Goal: Task Accomplishment & Management: Use online tool/utility

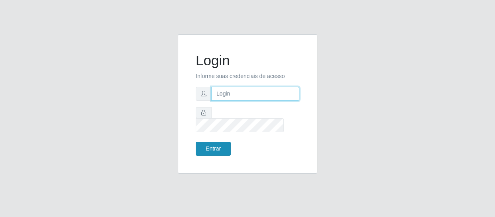
type input "[EMAIL_ADDRESS][DOMAIN_NAME]"
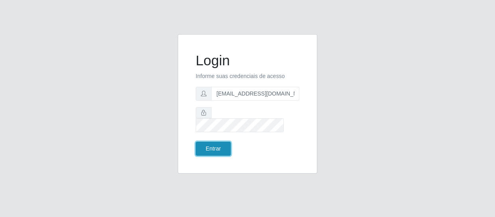
click at [214, 144] on button "Entrar" at bounding box center [213, 149] width 35 height 14
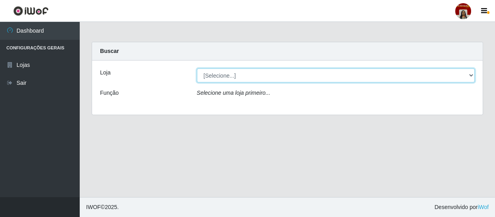
click at [466, 74] on select "[Selecione...] Mar Vermelho - Loja 04" at bounding box center [336, 76] width 278 height 14
select select "251"
click at [197, 69] on select "[Selecione...] Mar Vermelho - Loja 04" at bounding box center [336, 76] width 278 height 14
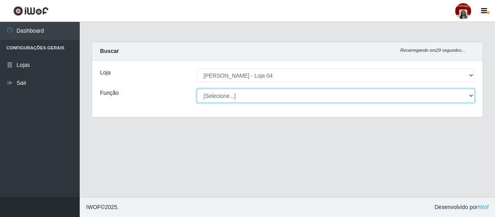
click at [472, 93] on select "[Selecione...] ASG ASG + ASG ++ Auxiliar de Depósito Auxiliar de Depósito + Aux…" at bounding box center [336, 96] width 278 height 14
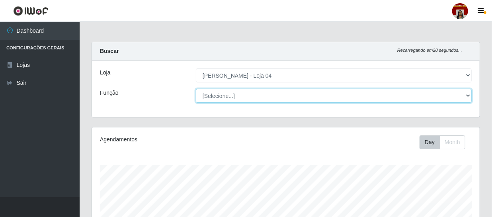
scroll to position [165, 388]
select select "22"
click at [196, 89] on select "[Selecione...] ASG ASG + ASG ++ Auxiliar de Depósito Auxiliar de Depósito + Aux…" at bounding box center [334, 96] width 276 height 14
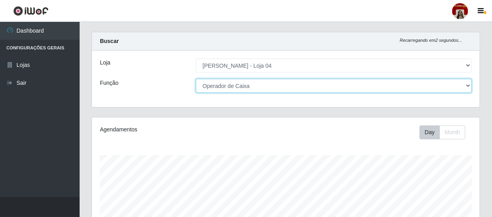
scroll to position [0, 0]
